Goal: Transaction & Acquisition: Book appointment/travel/reservation

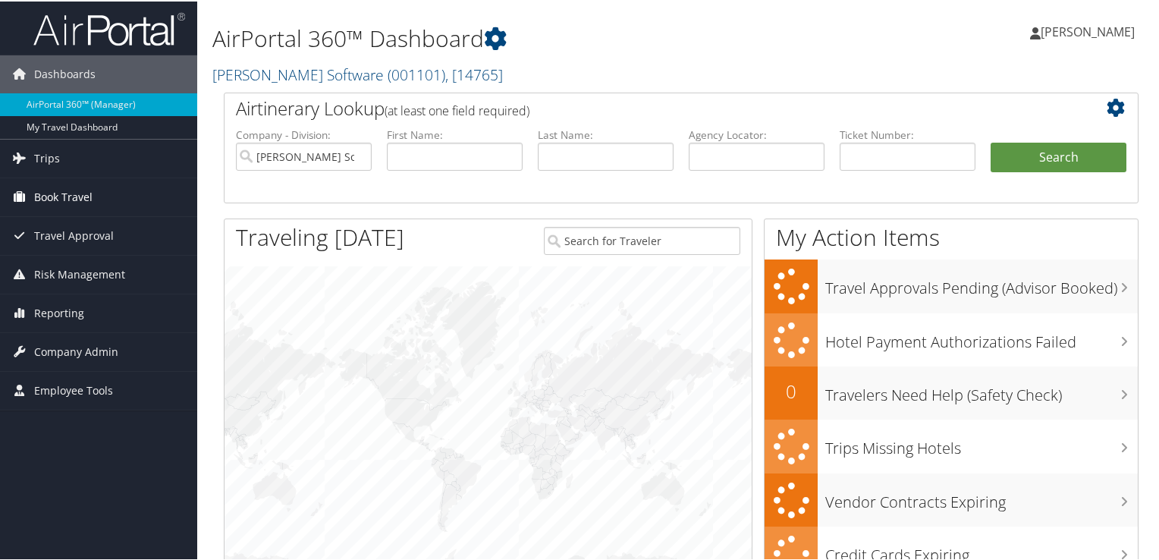
click at [69, 188] on span "Book Travel" at bounding box center [63, 196] width 58 height 38
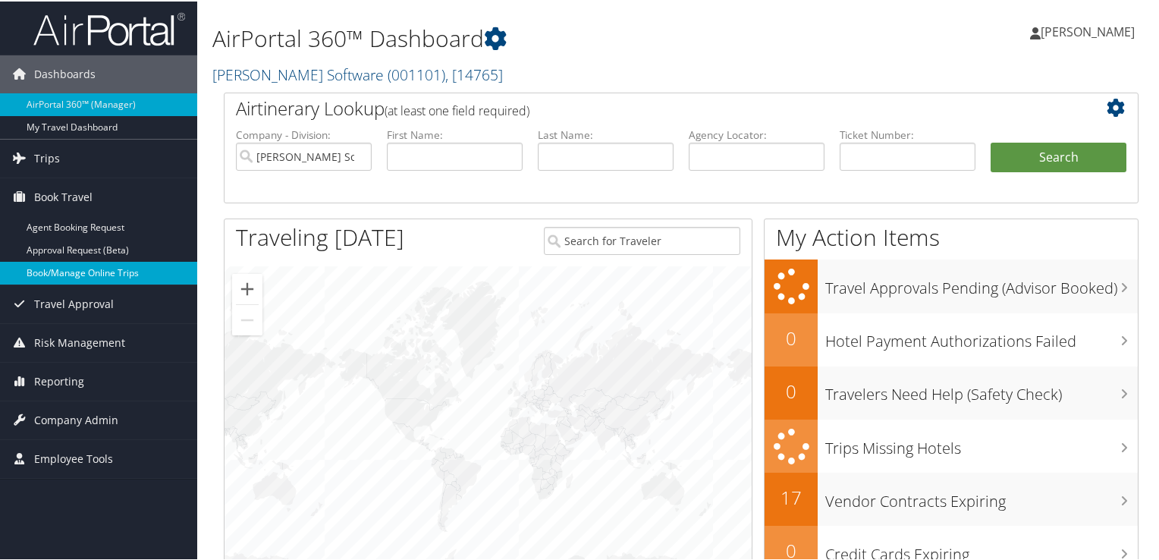
click at [67, 268] on link "Book/Manage Online Trips" at bounding box center [98, 271] width 197 height 23
